Goal: Information Seeking & Learning: Learn about a topic

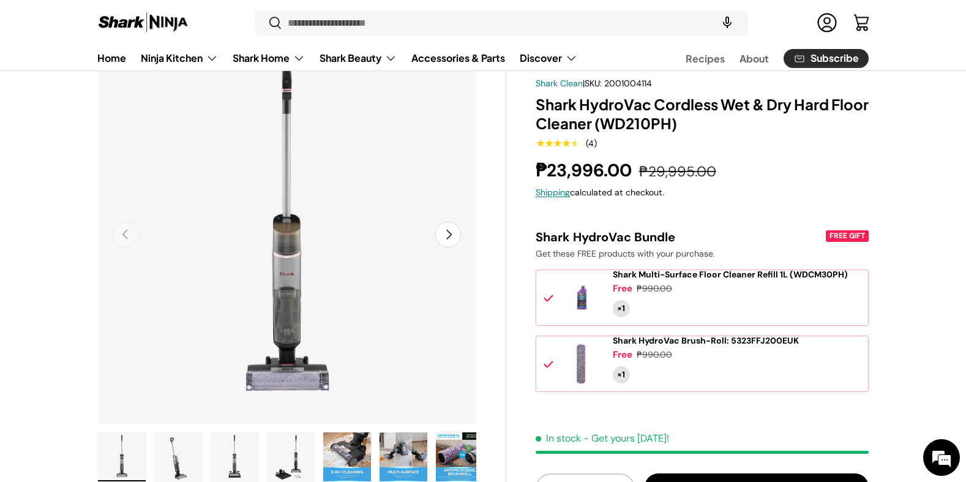
scroll to position [61, 0]
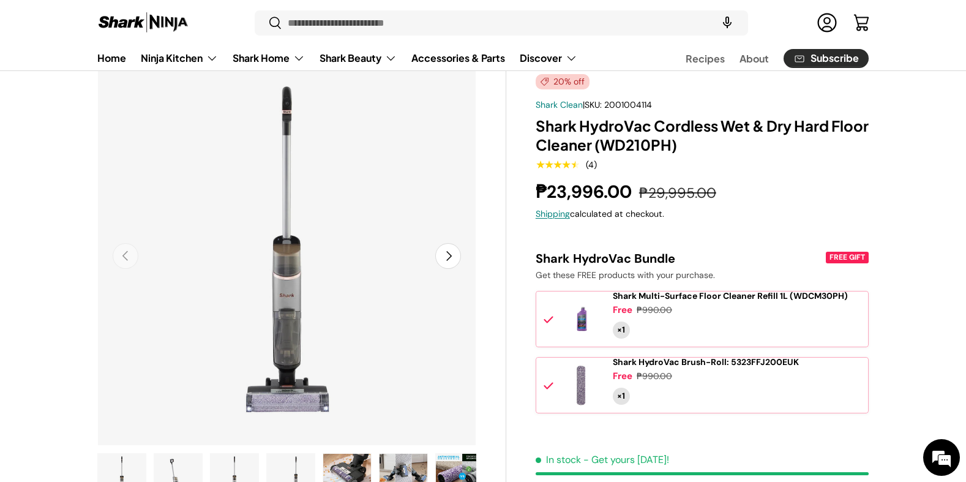
click at [450, 255] on button "Next" at bounding box center [448, 256] width 26 height 26
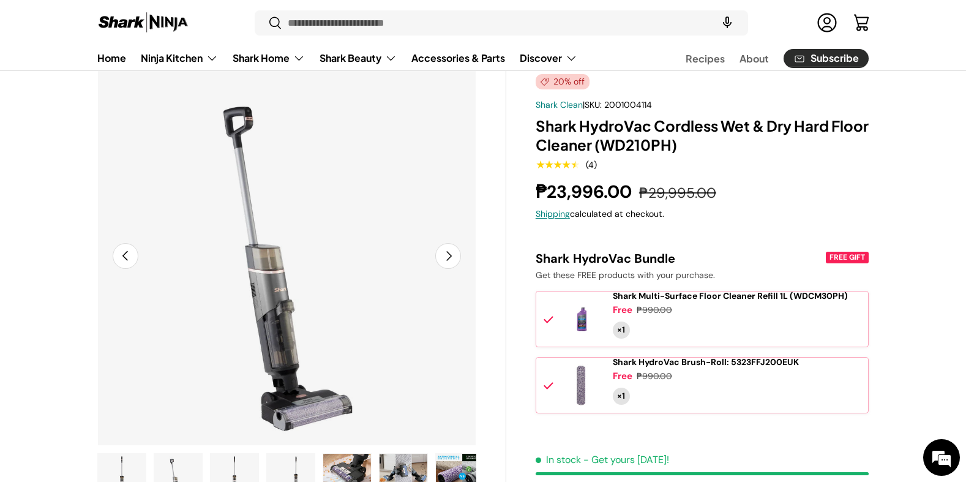
click at [450, 255] on button "Next" at bounding box center [448, 256] width 26 height 26
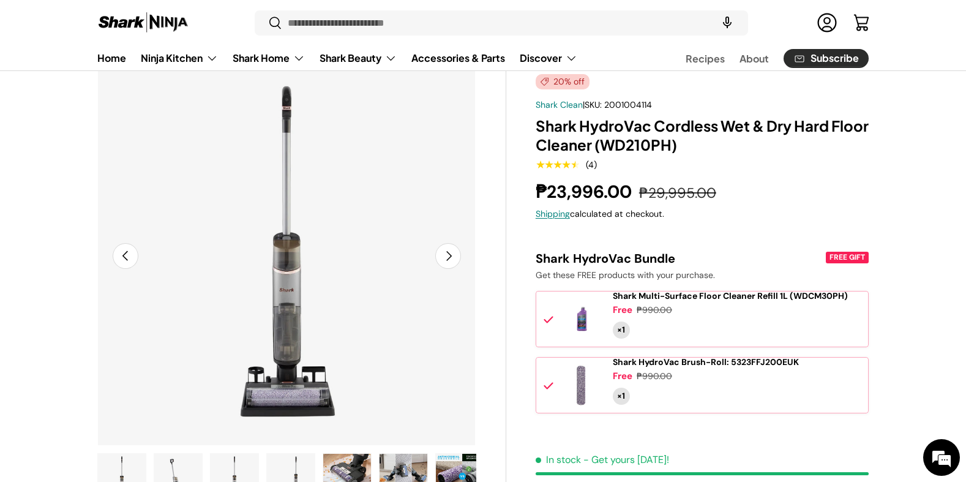
click at [450, 255] on button "Next" at bounding box center [448, 256] width 26 height 26
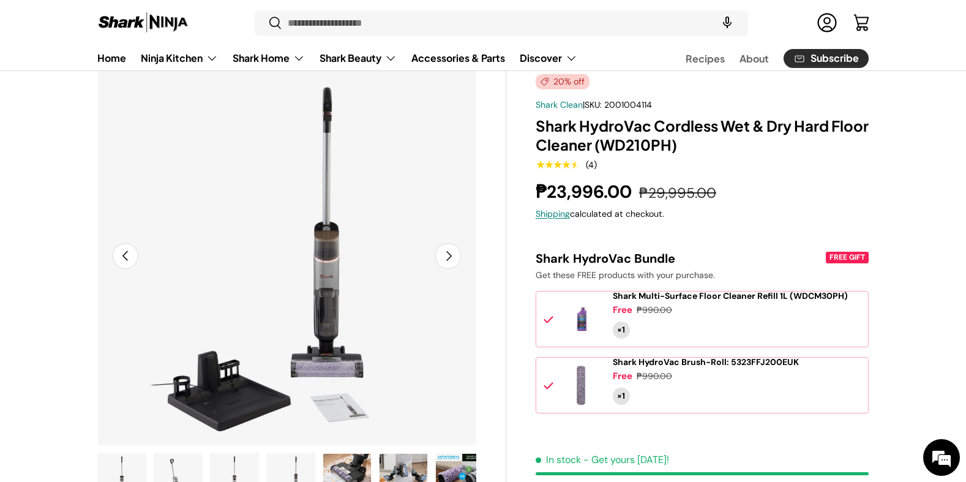
click at [450, 255] on button "Next" at bounding box center [448, 256] width 26 height 26
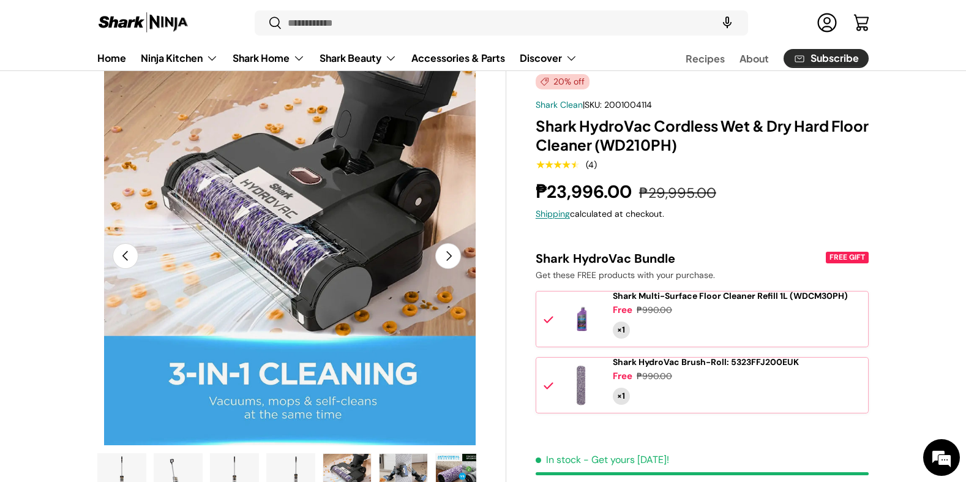
scroll to position [0, 1540]
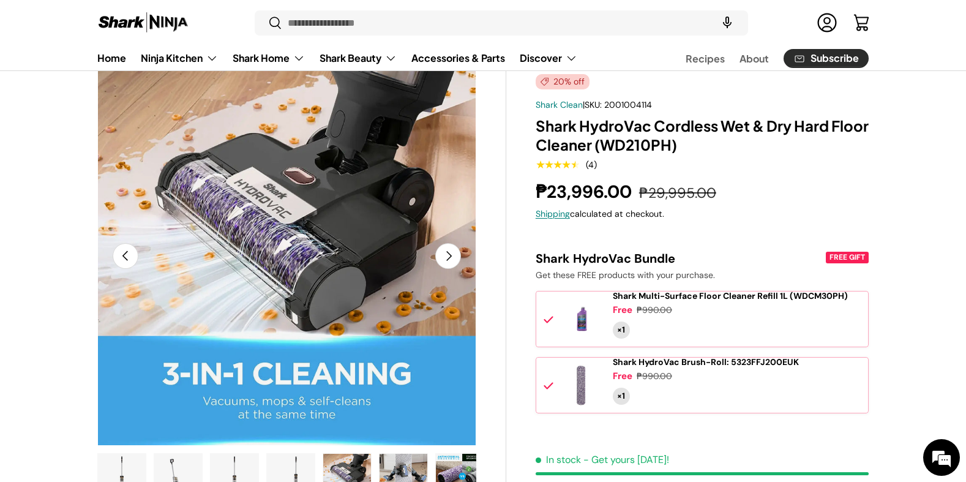
click at [450, 255] on button "Next" at bounding box center [448, 256] width 26 height 26
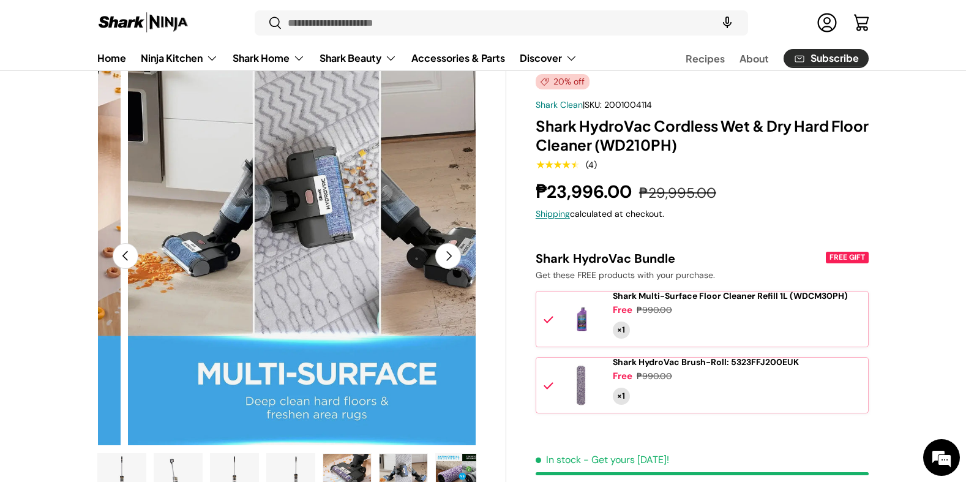
scroll to position [0, 1925]
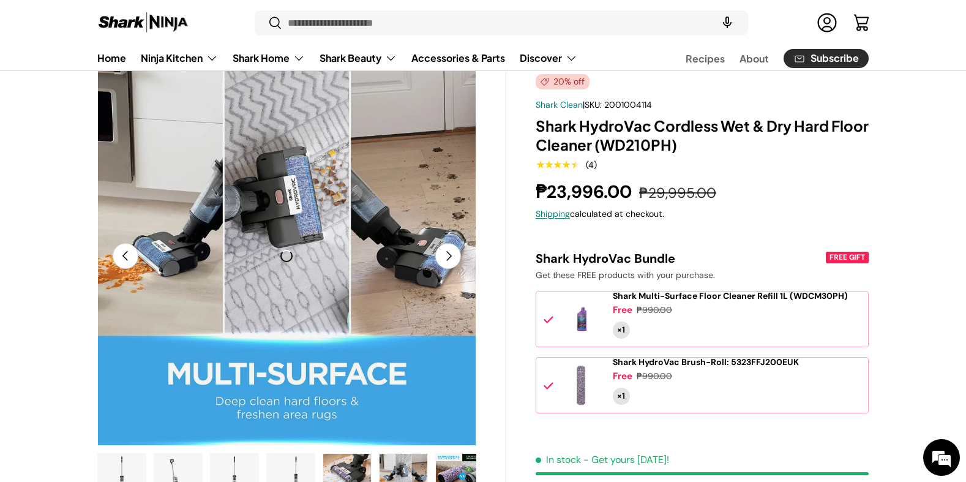
click at [119, 256] on button "Previous" at bounding box center [126, 256] width 26 height 26
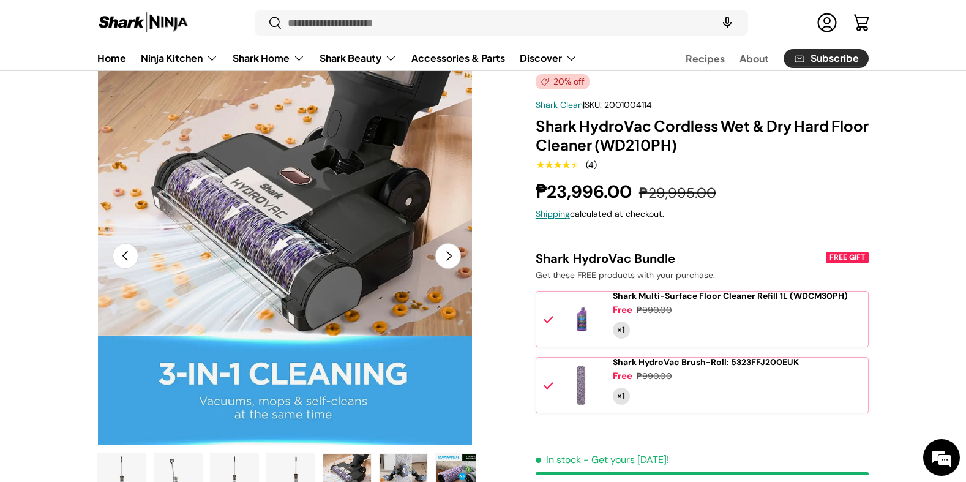
scroll to position [0, 1540]
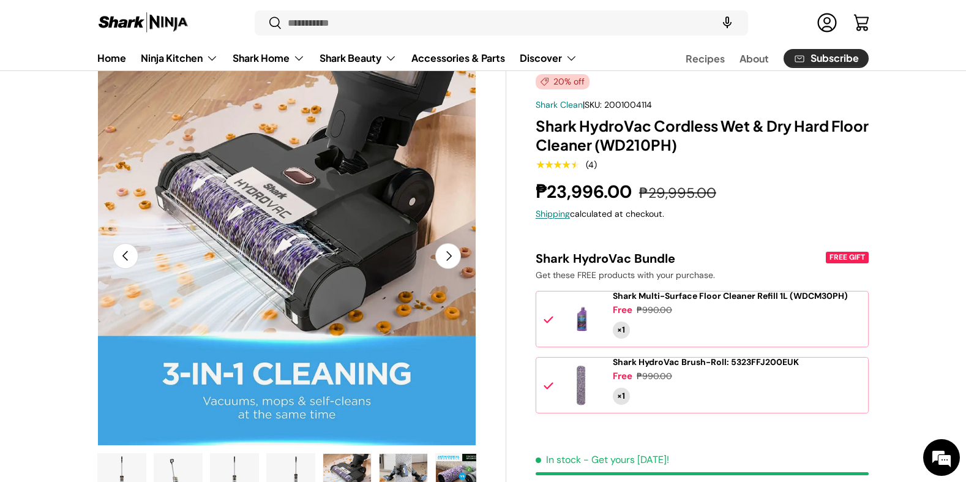
click at [453, 262] on button "Next" at bounding box center [448, 256] width 26 height 26
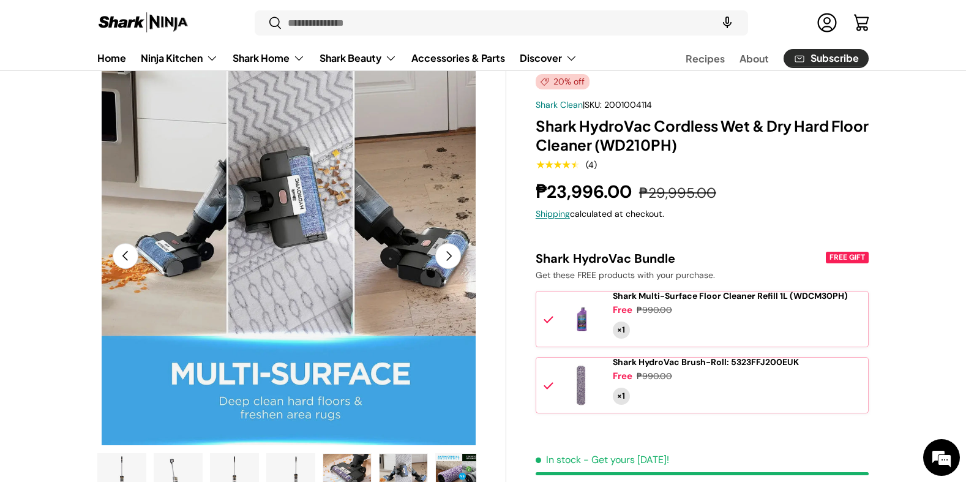
scroll to position [0, 1925]
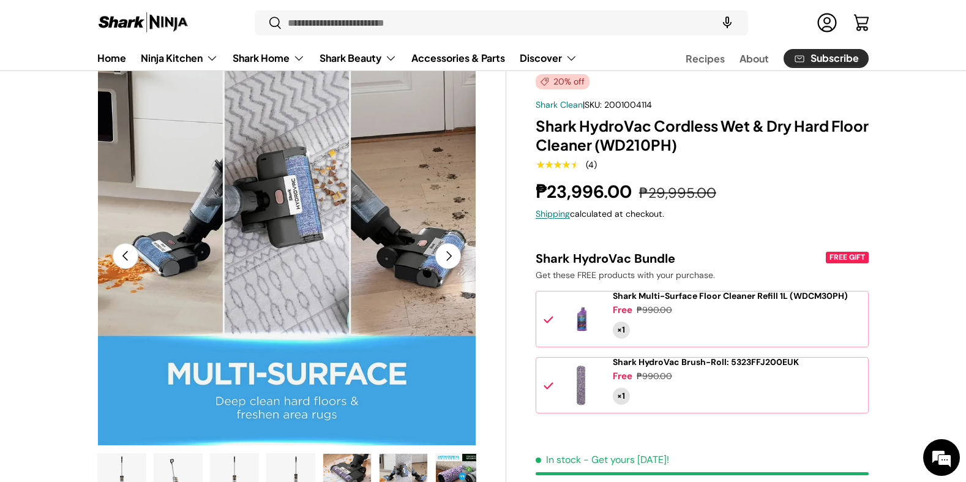
click at [452, 256] on button "Next" at bounding box center [448, 256] width 26 height 26
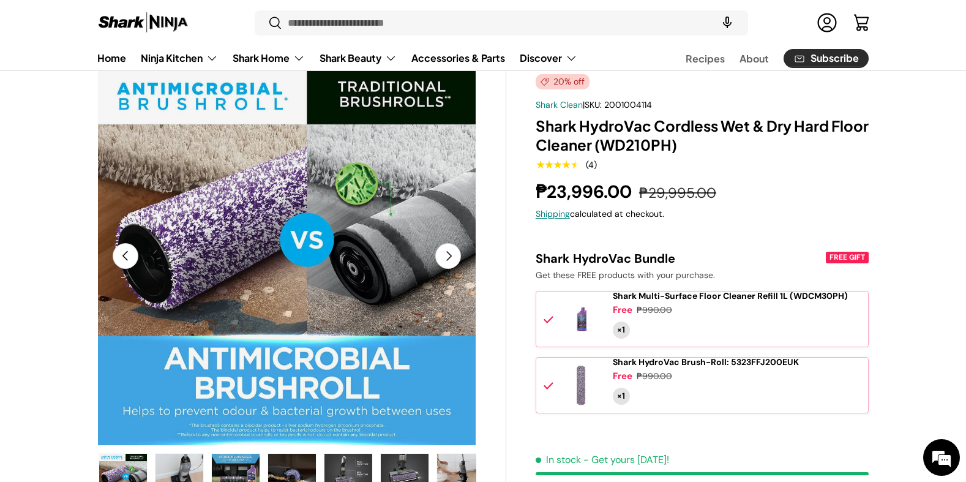
scroll to position [0, 338]
click at [452, 256] on button "Next" at bounding box center [448, 256] width 26 height 26
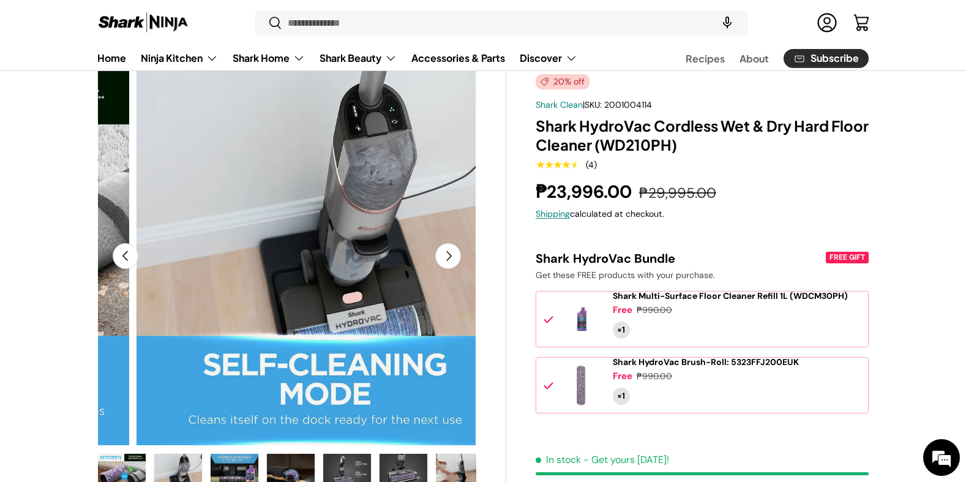
scroll to position [0, 2695]
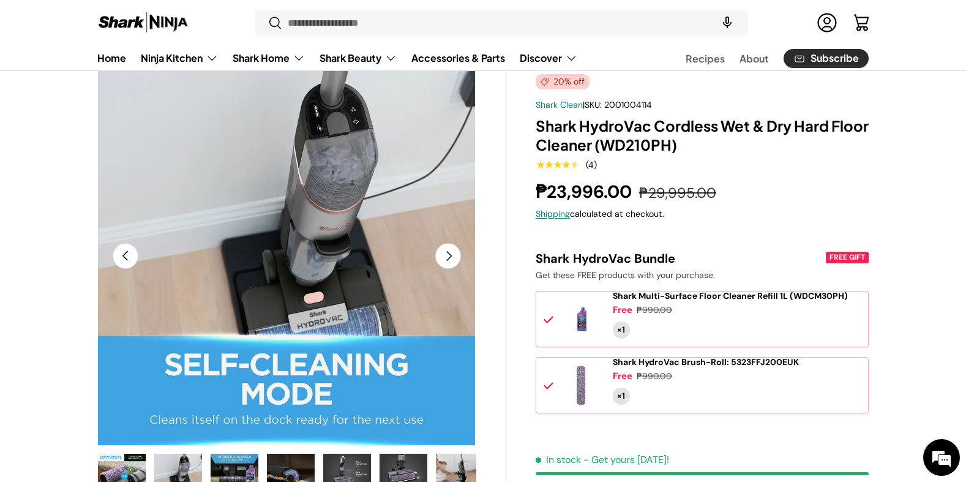
click at [452, 256] on button "Next" at bounding box center [448, 256] width 26 height 26
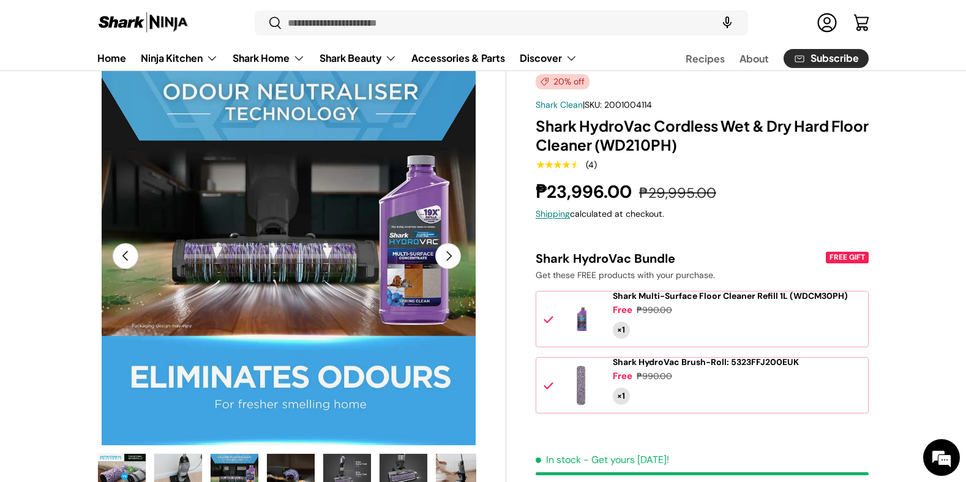
scroll to position [0, 3079]
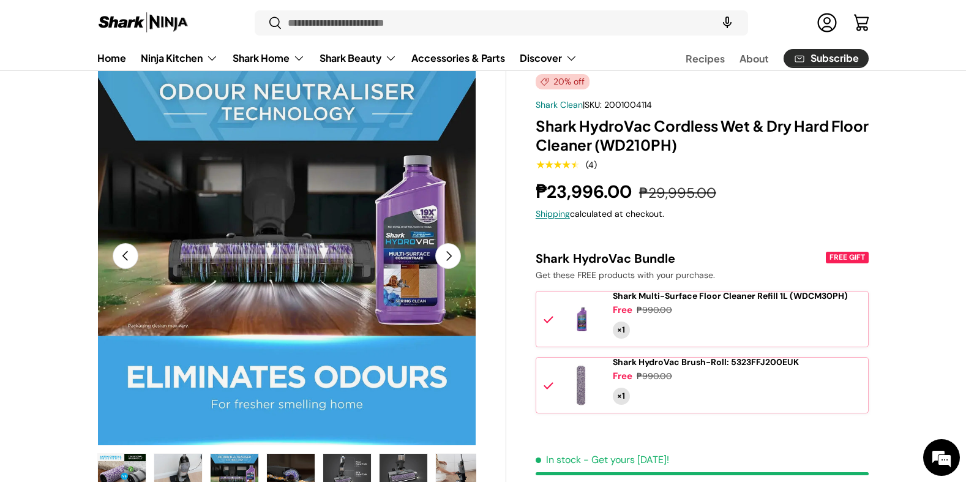
click at [452, 256] on button "Next" at bounding box center [448, 256] width 26 height 26
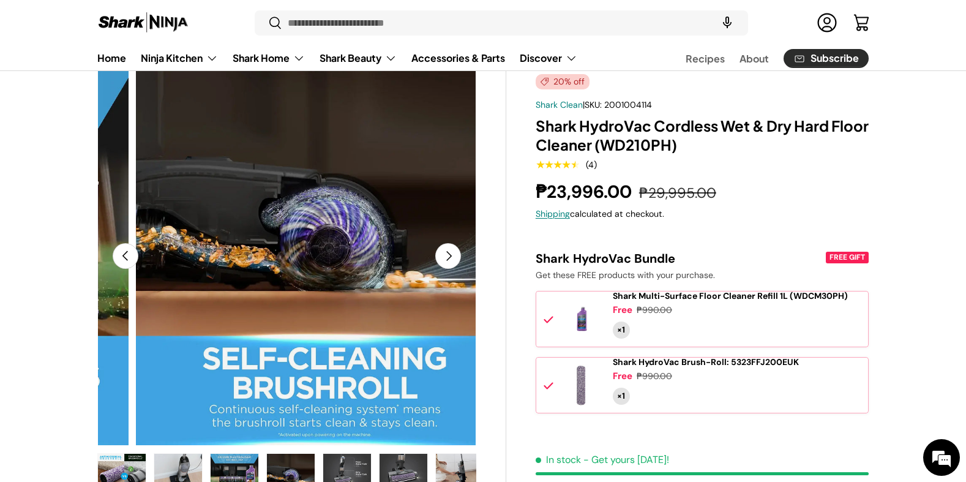
scroll to position [0, 3464]
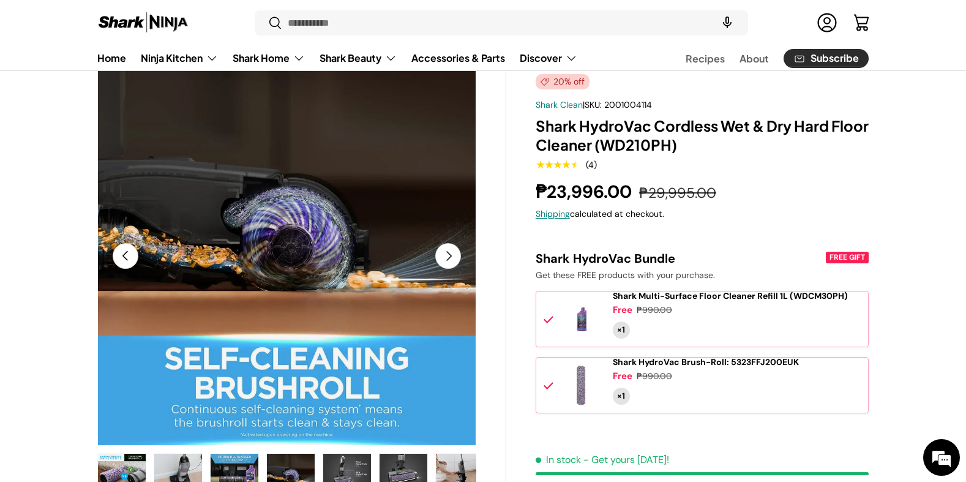
click at [452, 256] on button "Next" at bounding box center [448, 256] width 26 height 26
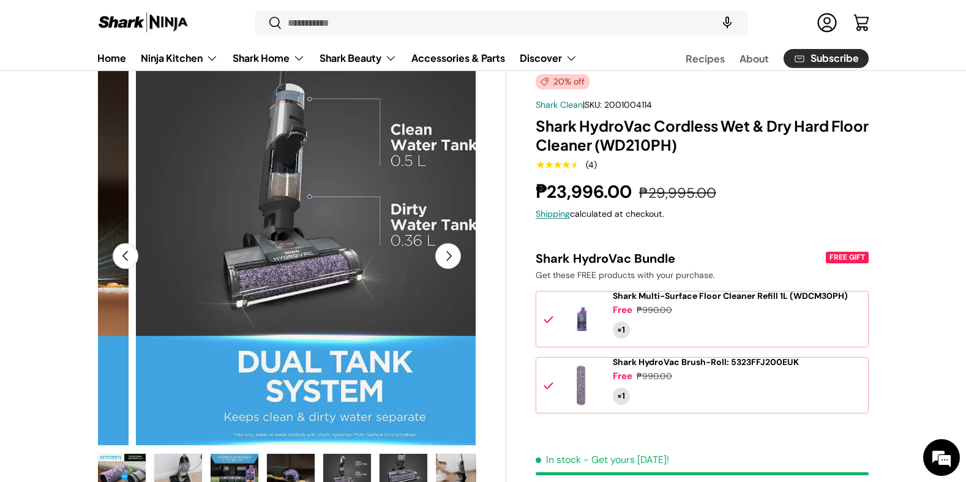
scroll to position [0, 3849]
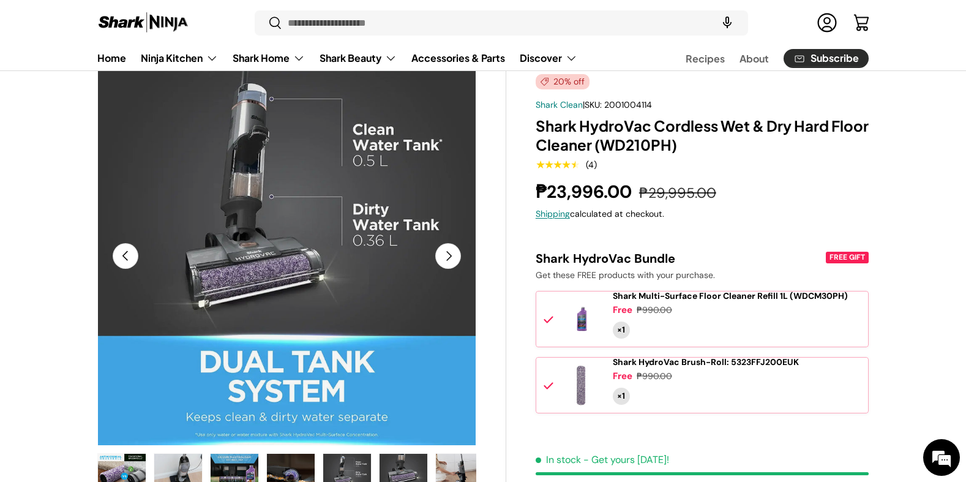
click at [452, 256] on button "Next" at bounding box center [448, 256] width 26 height 26
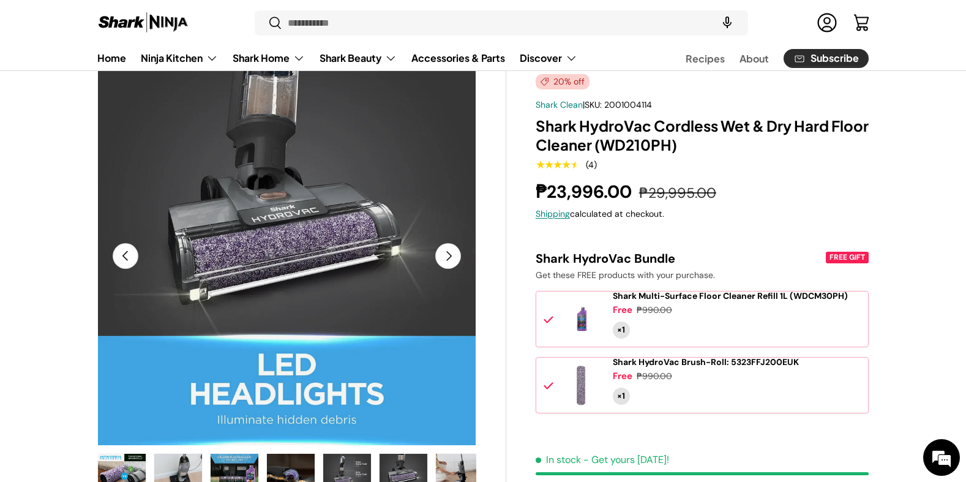
click at [452, 256] on button "Next" at bounding box center [448, 256] width 26 height 26
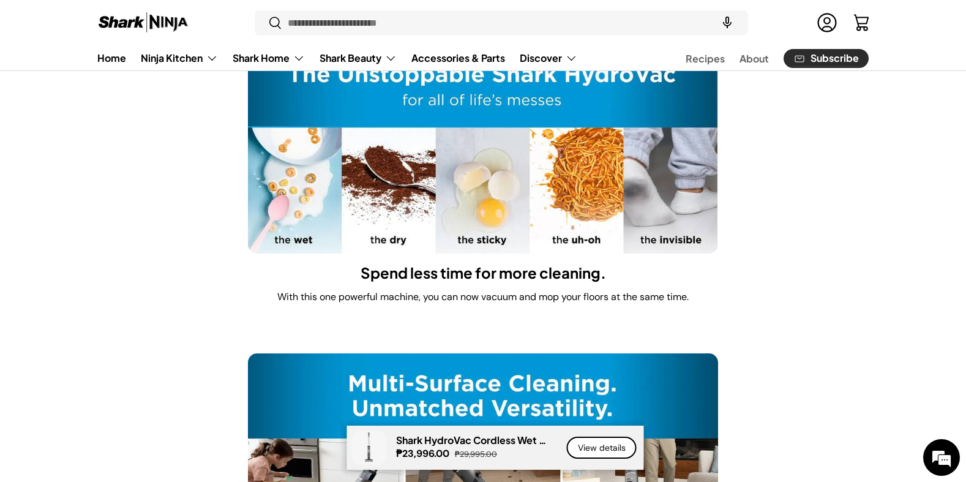
scroll to position [1408, 0]
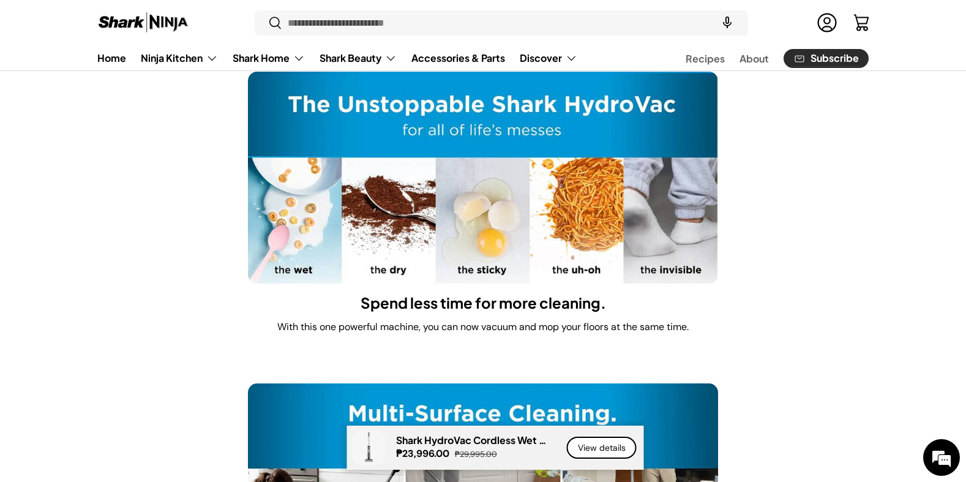
click at [828, 225] on li "Spend less time for more cleaning.​ With this one powerful machine, you can now…" at bounding box center [482, 208] width 771 height 272
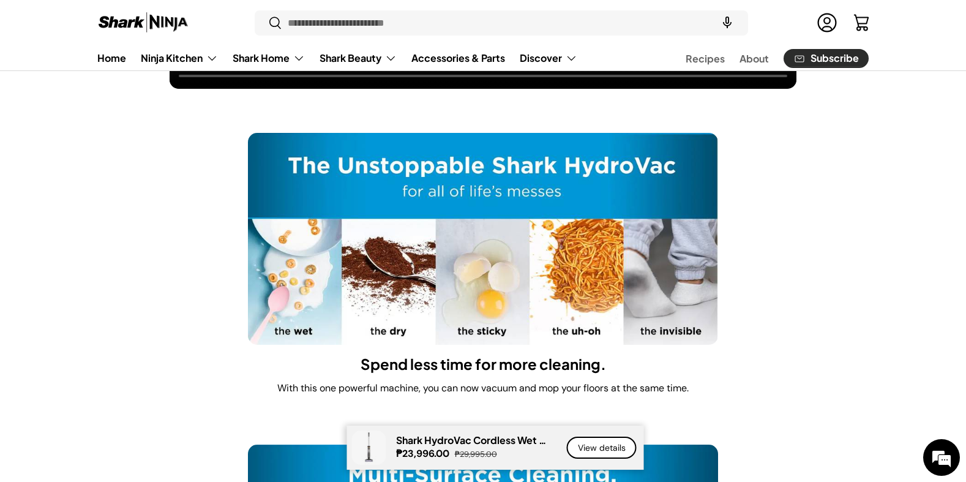
click at [828, 225] on li "Spend less time for more cleaning.​ With this one powerful machine, you can now…" at bounding box center [482, 269] width 771 height 272
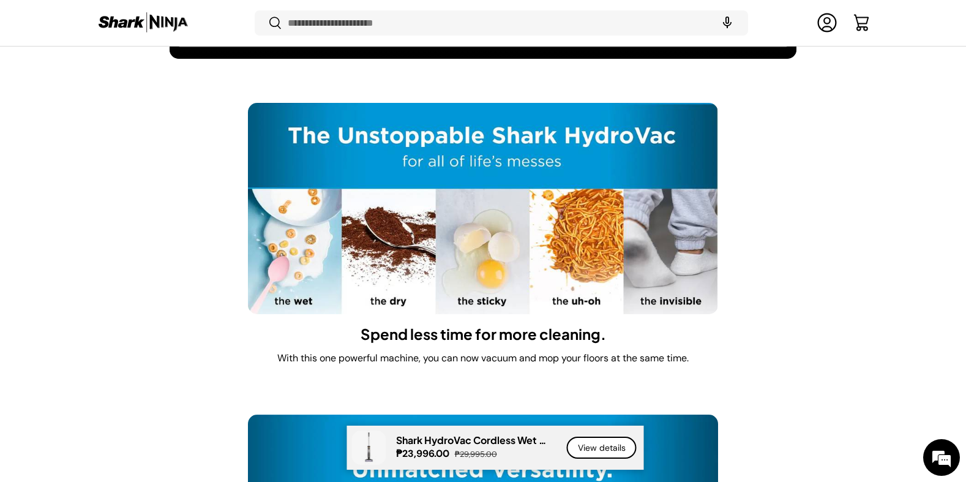
scroll to position [1405, 0]
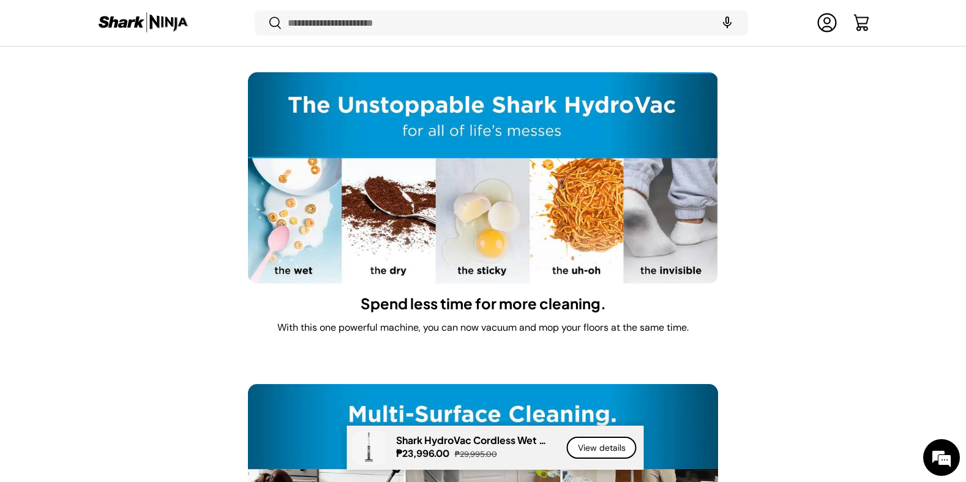
click at [828, 225] on li "Spend less time for more cleaning.​ With this one powerful machine, you can now…" at bounding box center [482, 208] width 771 height 272
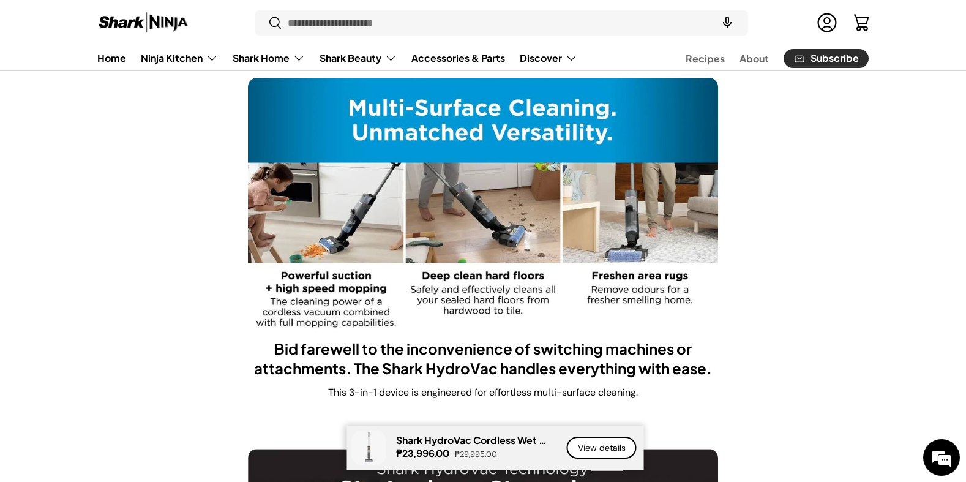
click at [828, 225] on li "Bid farewell to the inconvenience of switching machines or attachments. The Sha…" at bounding box center [482, 244] width 771 height 332
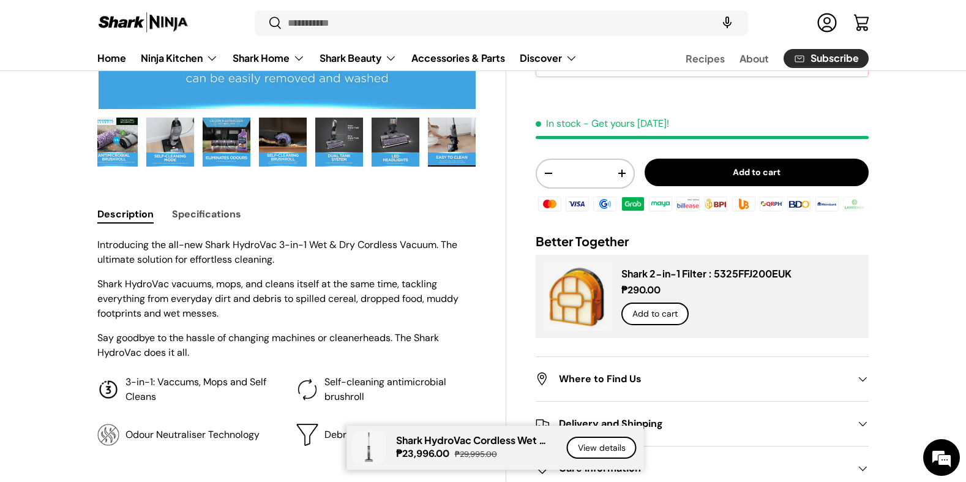
scroll to position [57, 0]
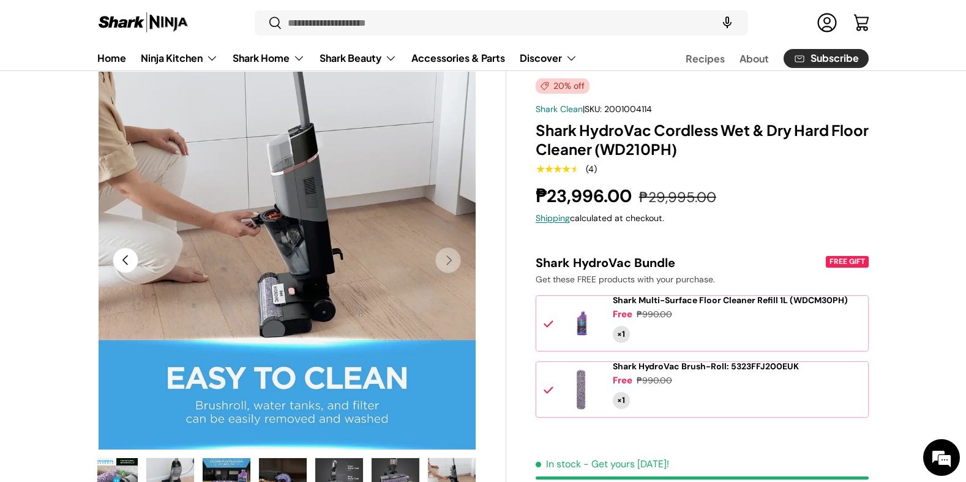
drag, startPoint x: 133, startPoint y: 20, endPoint x: 131, endPoint y: 1, distance: 18.5
click at [133, 20] on img at bounding box center [143, 23] width 92 height 24
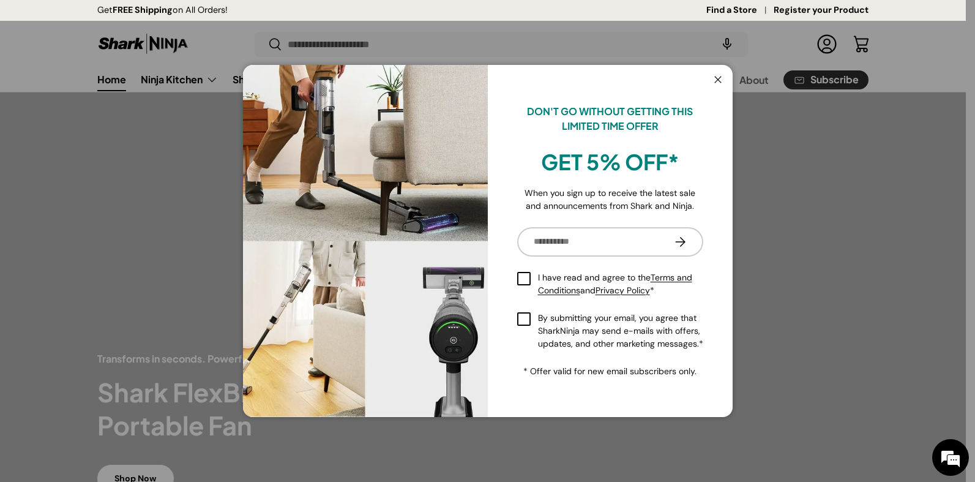
click at [714, 82] on button "Close" at bounding box center [717, 80] width 23 height 25
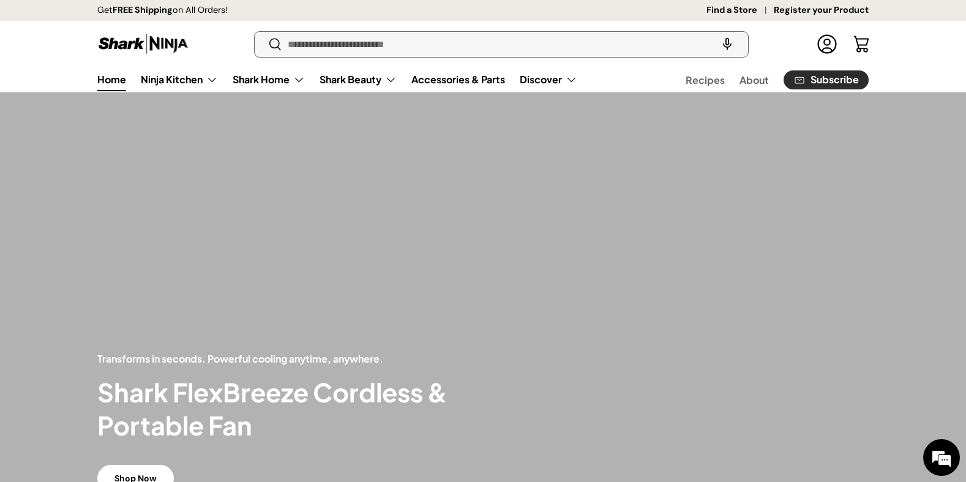
click at [526, 49] on input "Search" at bounding box center [501, 44] width 493 height 25
paste input "**********"
type input "**********"
click at [255, 31] on button "Search" at bounding box center [269, 45] width 28 height 29
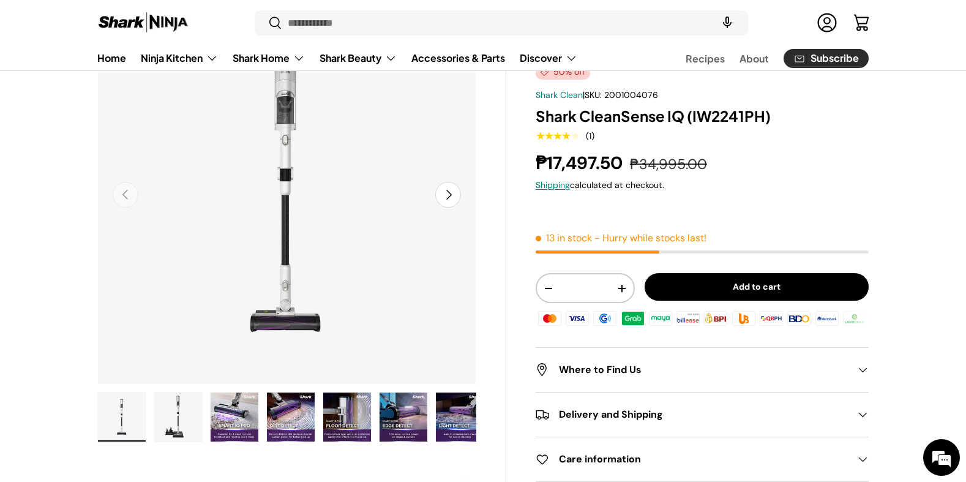
click at [450, 195] on button "Next" at bounding box center [448, 195] width 26 height 26
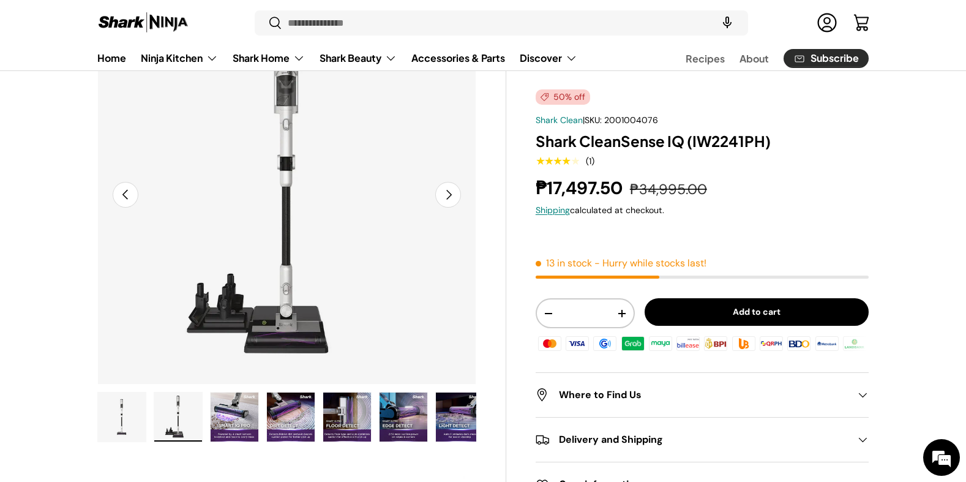
scroll to position [61, 0]
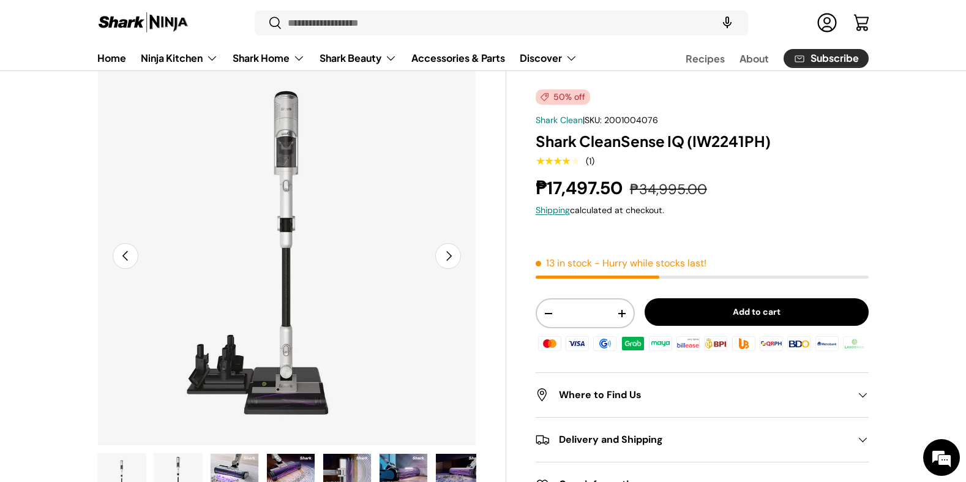
click at [438, 250] on button "Next" at bounding box center [448, 256] width 26 height 26
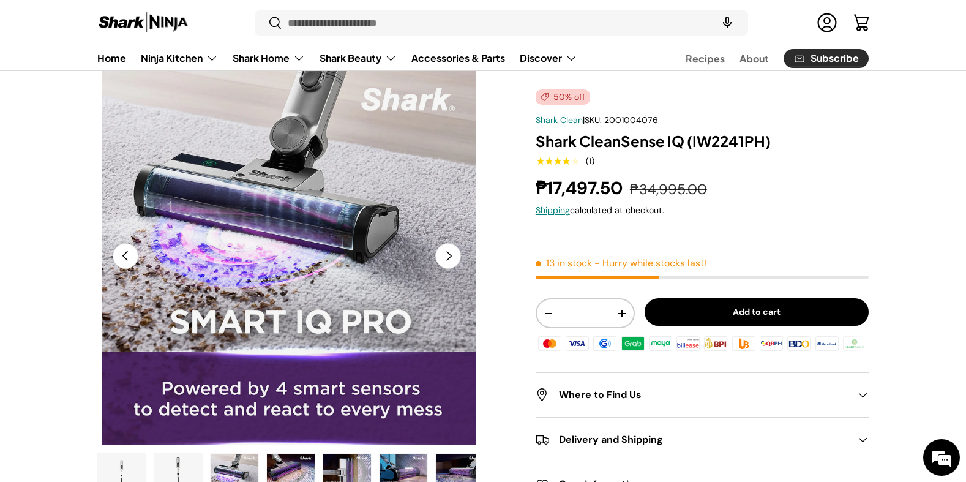
scroll to position [0, 770]
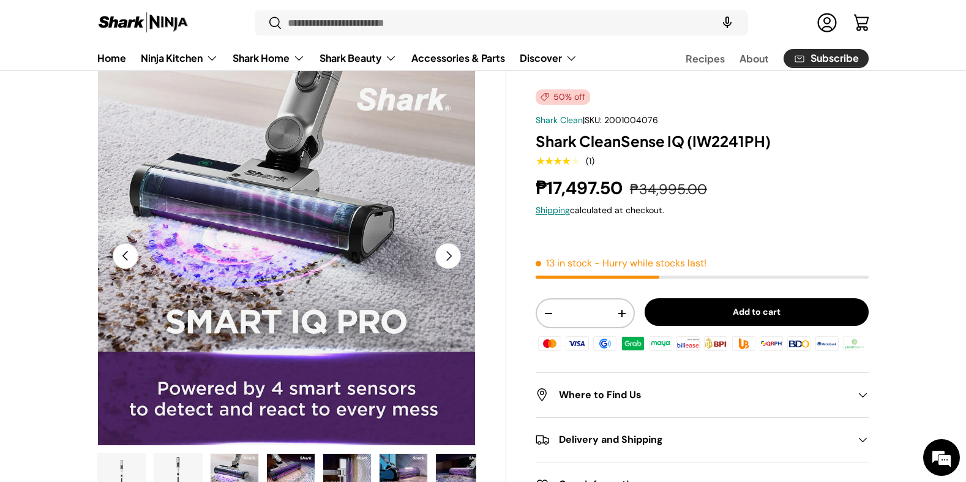
click at [448, 252] on button "Next" at bounding box center [448, 256] width 26 height 26
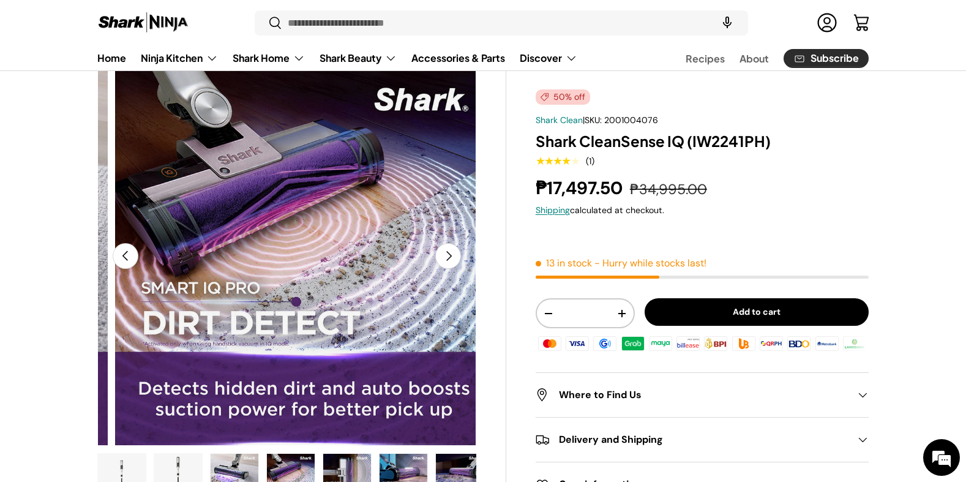
scroll to position [0, 1154]
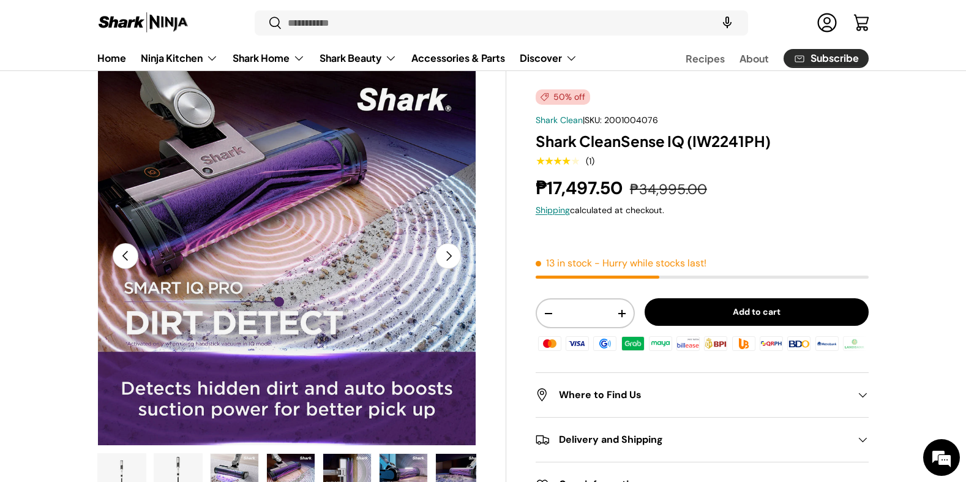
click at [131, 249] on button "Previous" at bounding box center [126, 256] width 26 height 26
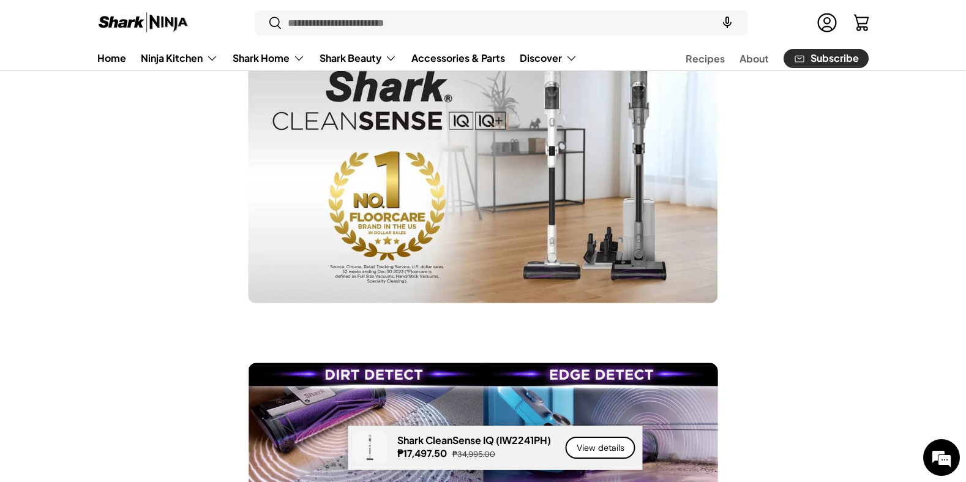
scroll to position [1102, 0]
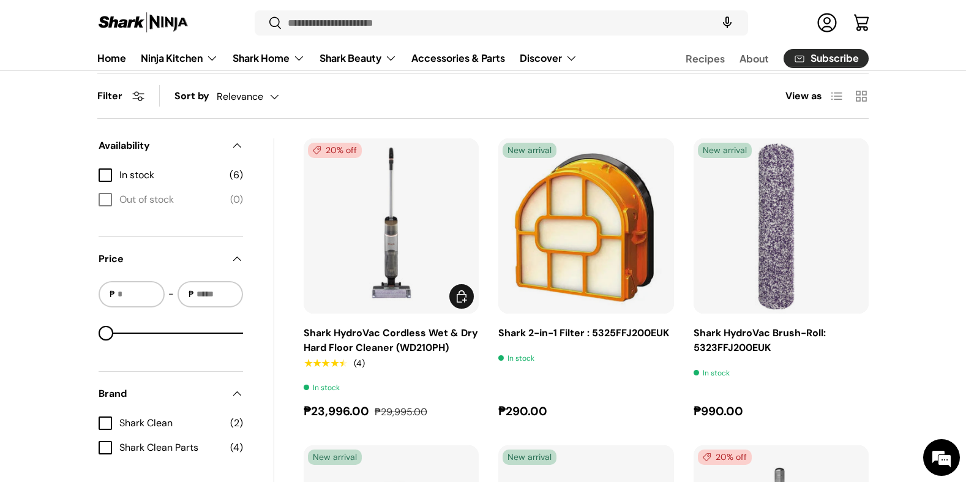
scroll to position [184, 0]
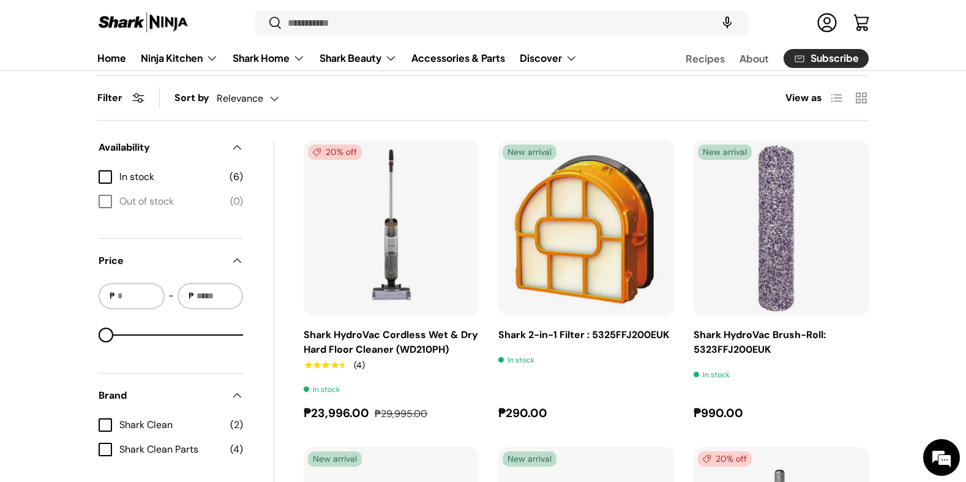
click at [893, 147] on div "**********" at bounding box center [483, 356] width 850 height 806
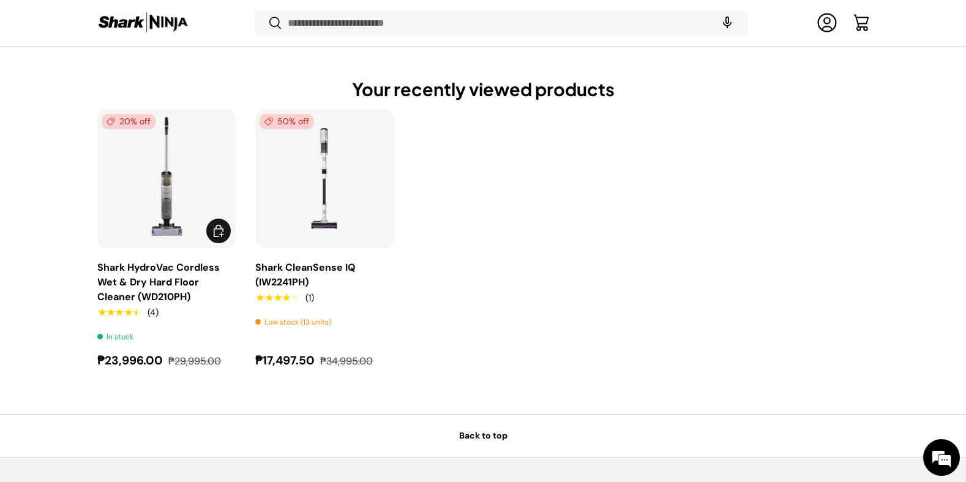
scroll to position [881, 0]
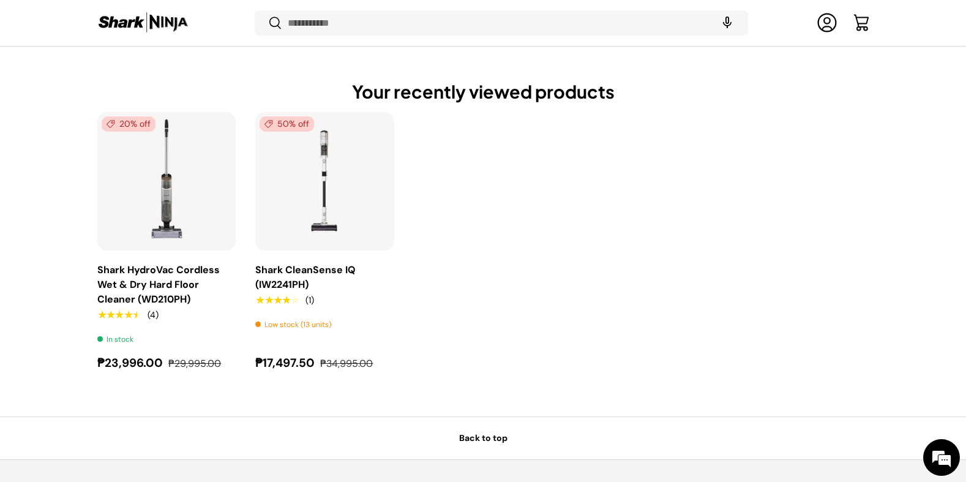
click at [505, 202] on ul "20% off Shark HydroVac Cordless Wet & Dry Hard Floor Cleaner (WD210PH) ★★★★★ (4…" at bounding box center [482, 242] width 771 height 260
click at [0, 0] on img "Shark CleanSense IQ (IW2241PH)" at bounding box center [0, 0] width 0 height 0
click at [588, 203] on ul "20% off Shark HydroVac Cordless Wet & Dry Hard Floor Cleaner (WD210PH) ★★★★★ (4…" at bounding box center [482, 242] width 771 height 260
click at [0, 0] on img "Shark HydroVac Cordless Wet & Dry Hard Floor Cleaner (WD210PH)" at bounding box center [0, 0] width 0 height 0
